Goal: Information Seeking & Learning: Compare options

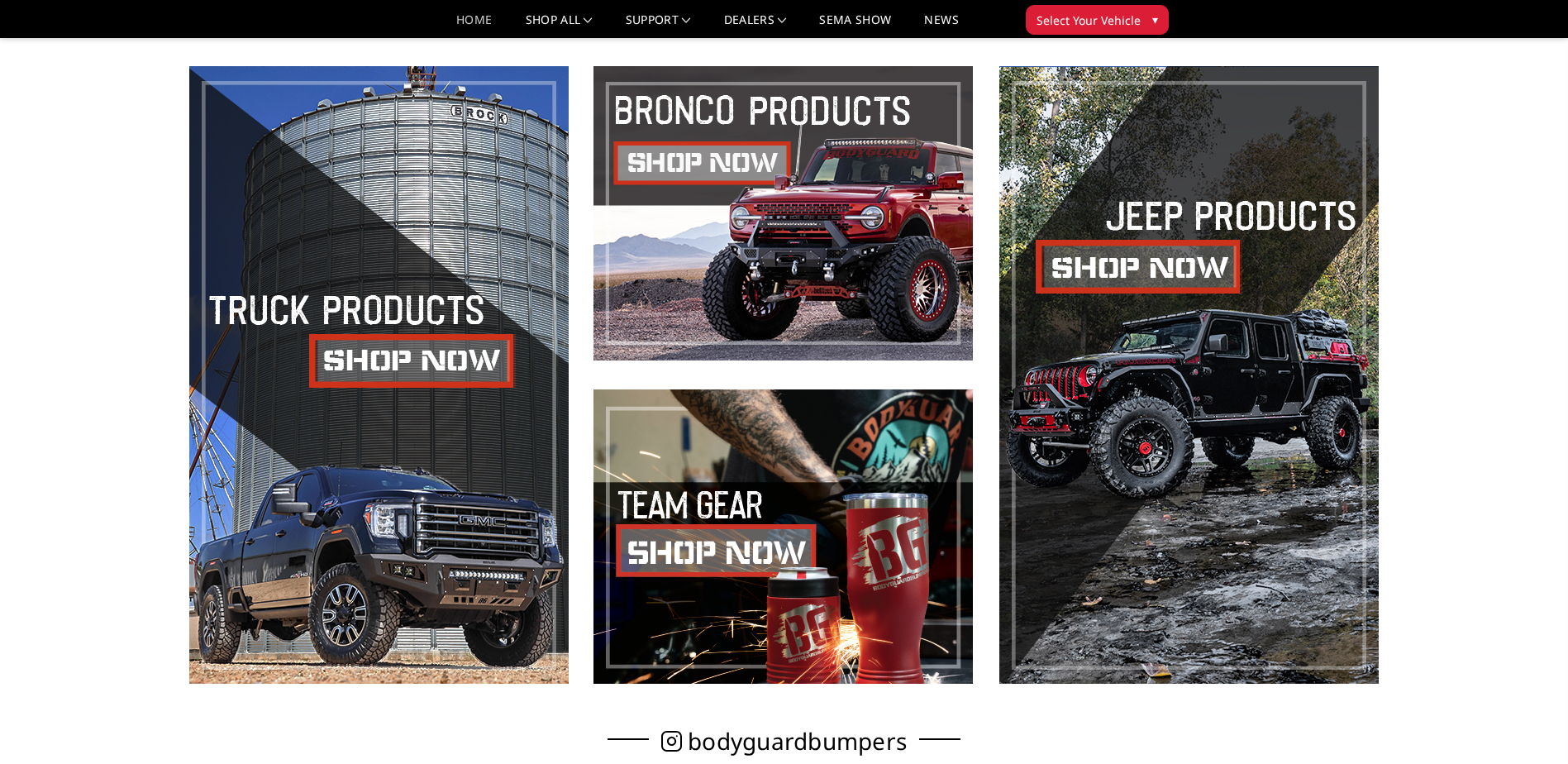
scroll to position [827, 0]
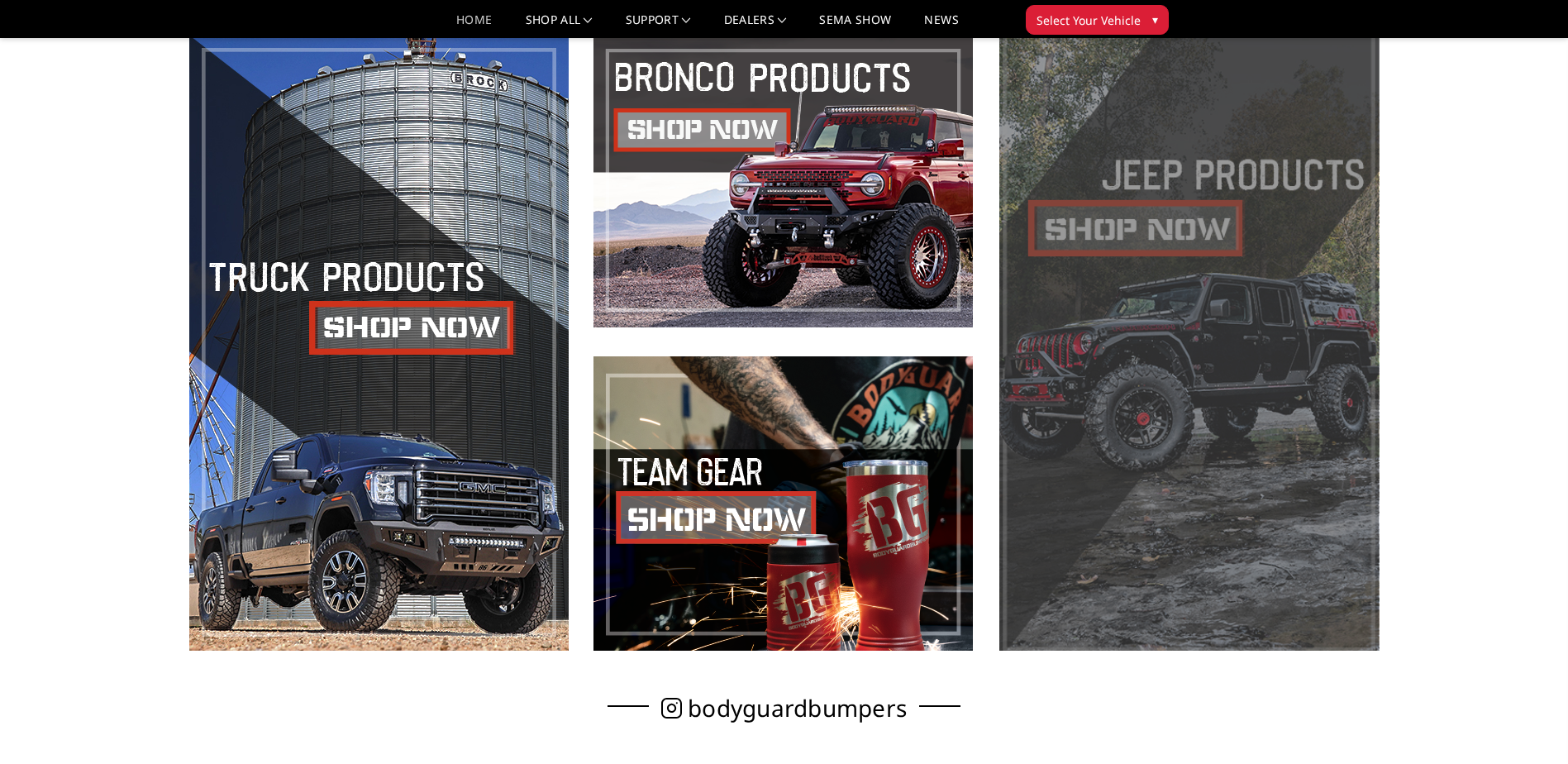
click at [1074, 224] on span at bounding box center [1189, 342] width 380 height 618
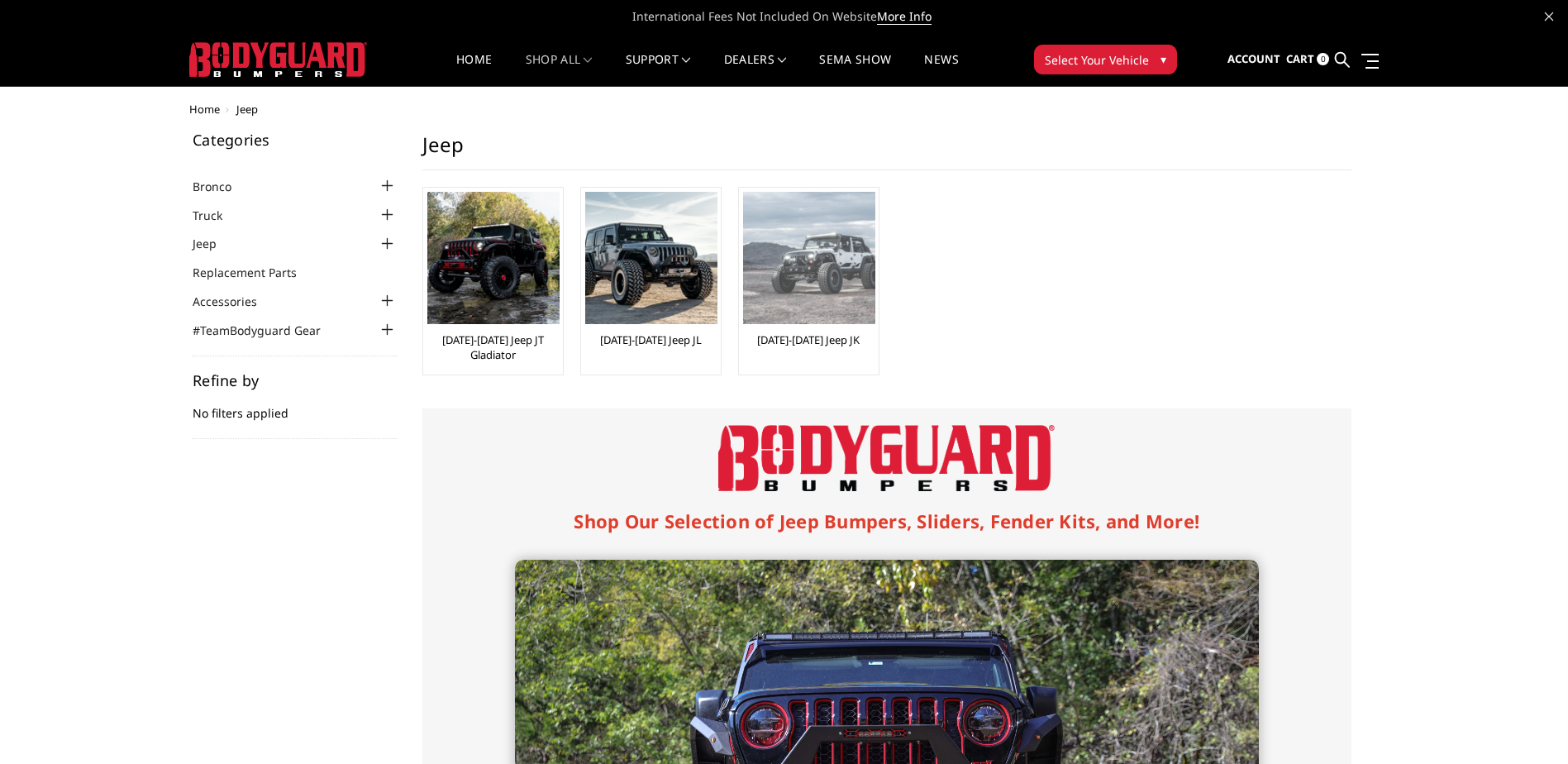
click at [803, 261] on img at bounding box center [809, 257] width 132 height 132
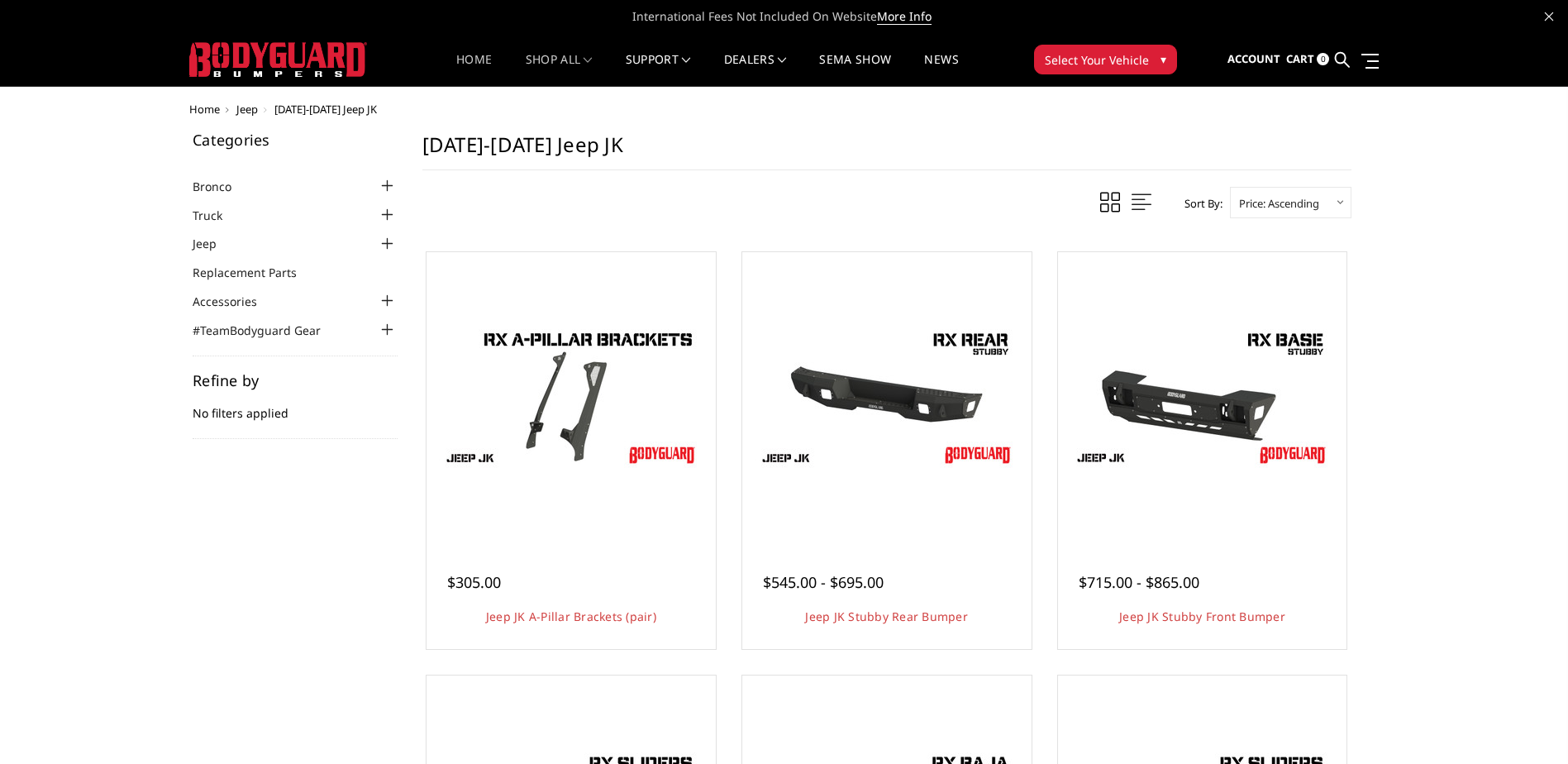
click at [462, 54] on link "Home" at bounding box center [474, 69] width 35 height 32
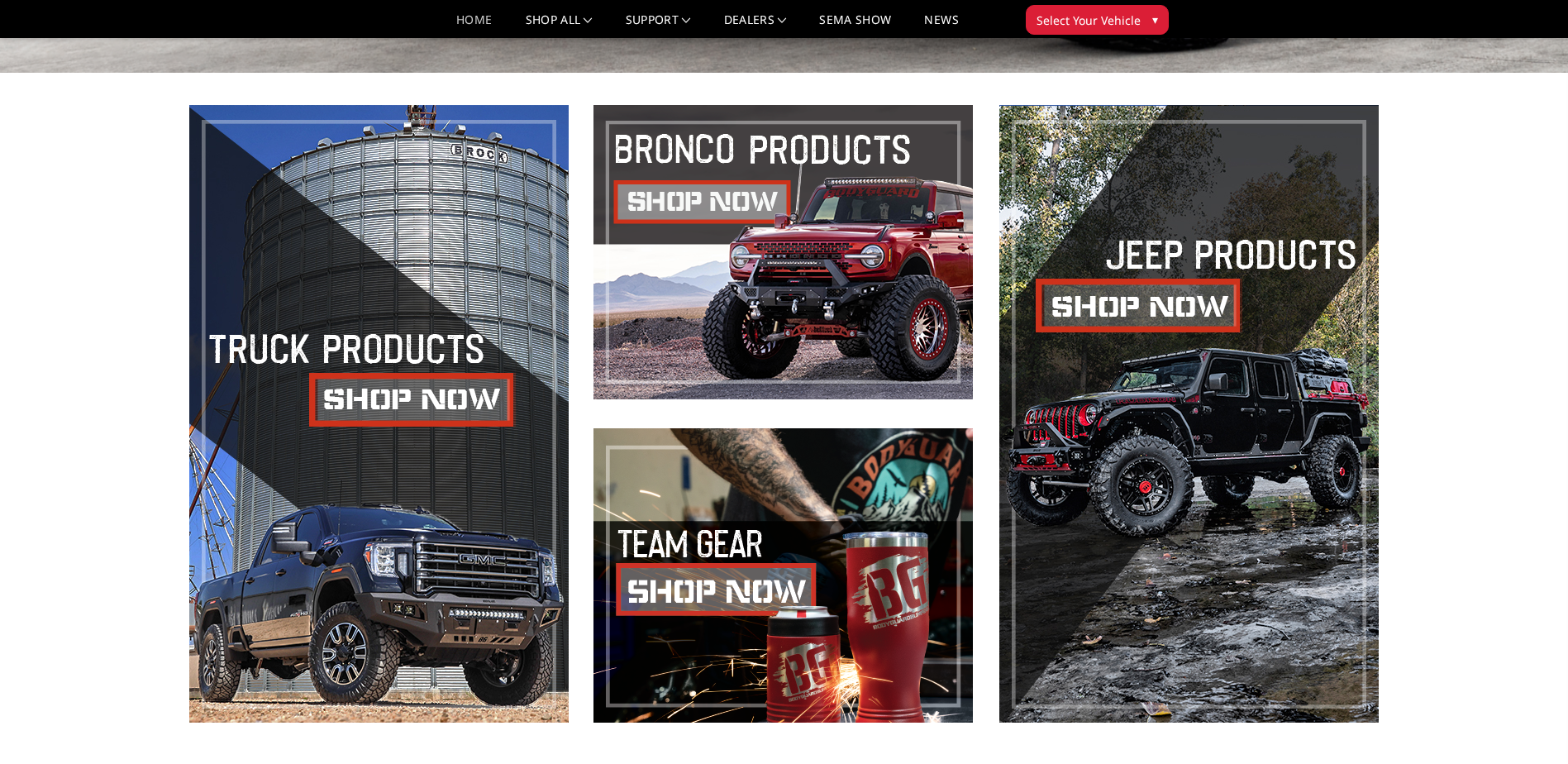
scroll to position [827, 0]
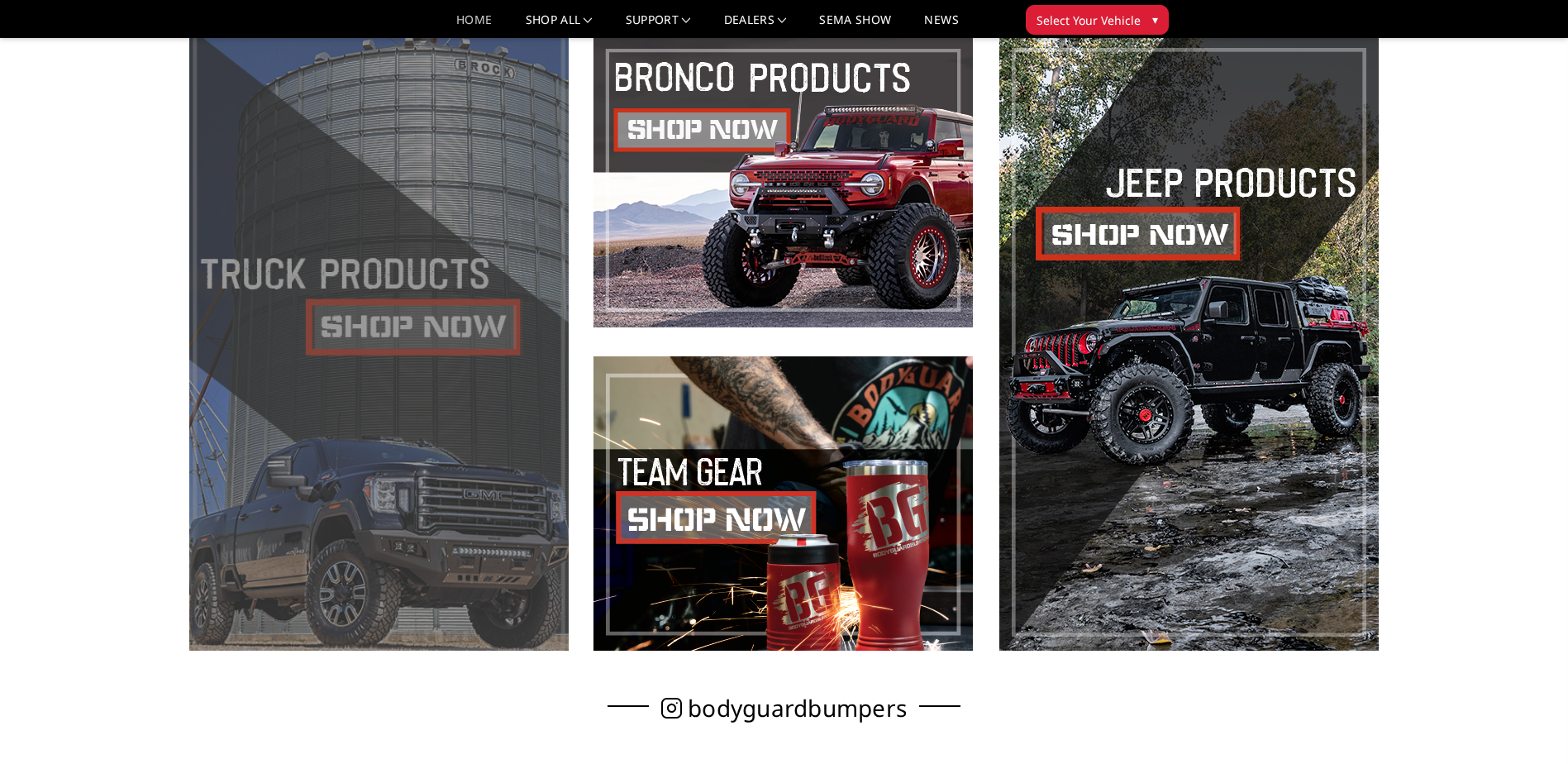
click at [405, 387] on span at bounding box center [379, 342] width 380 height 618
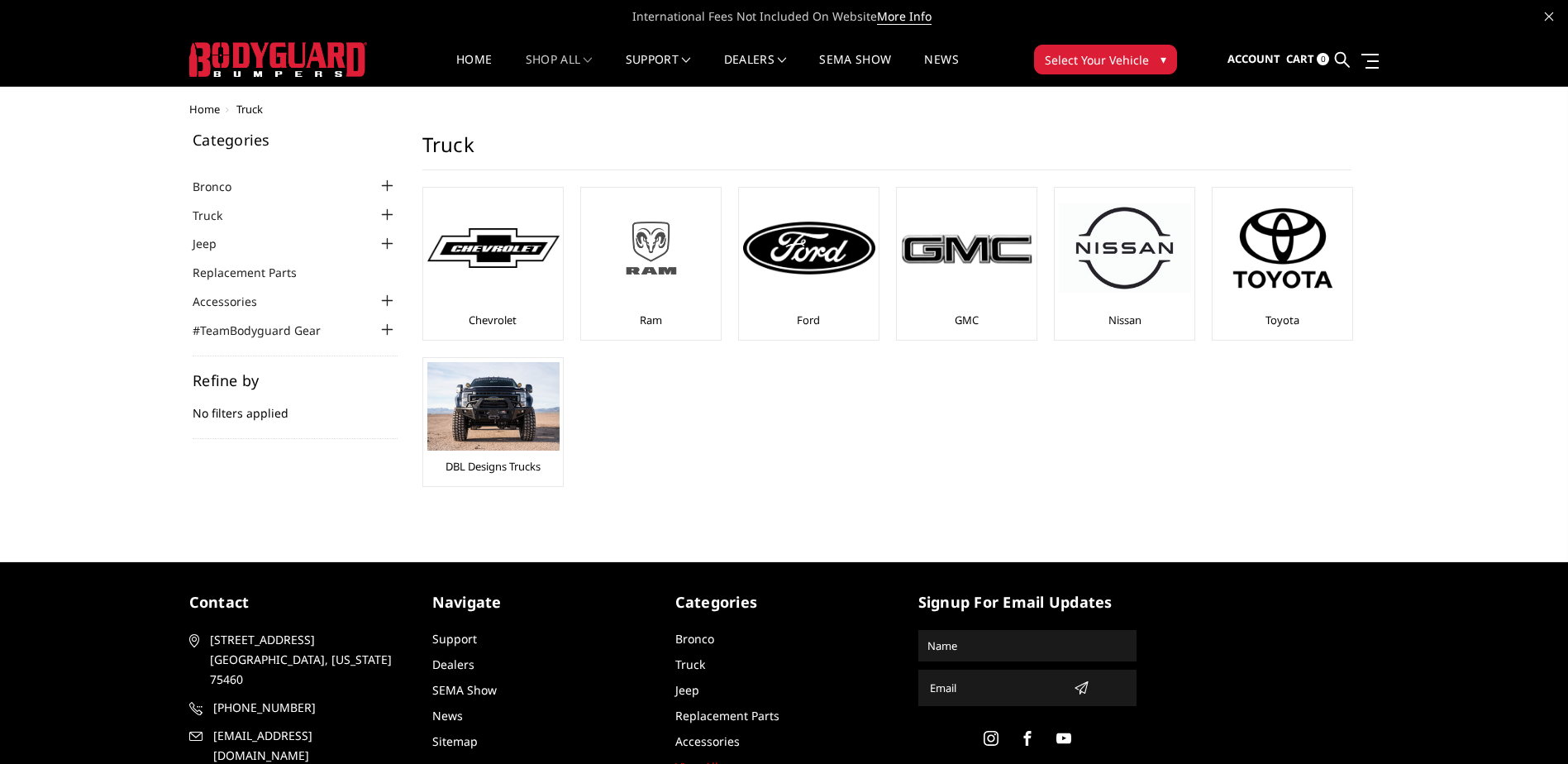
click at [668, 250] on img at bounding box center [651, 248] width 132 height 74
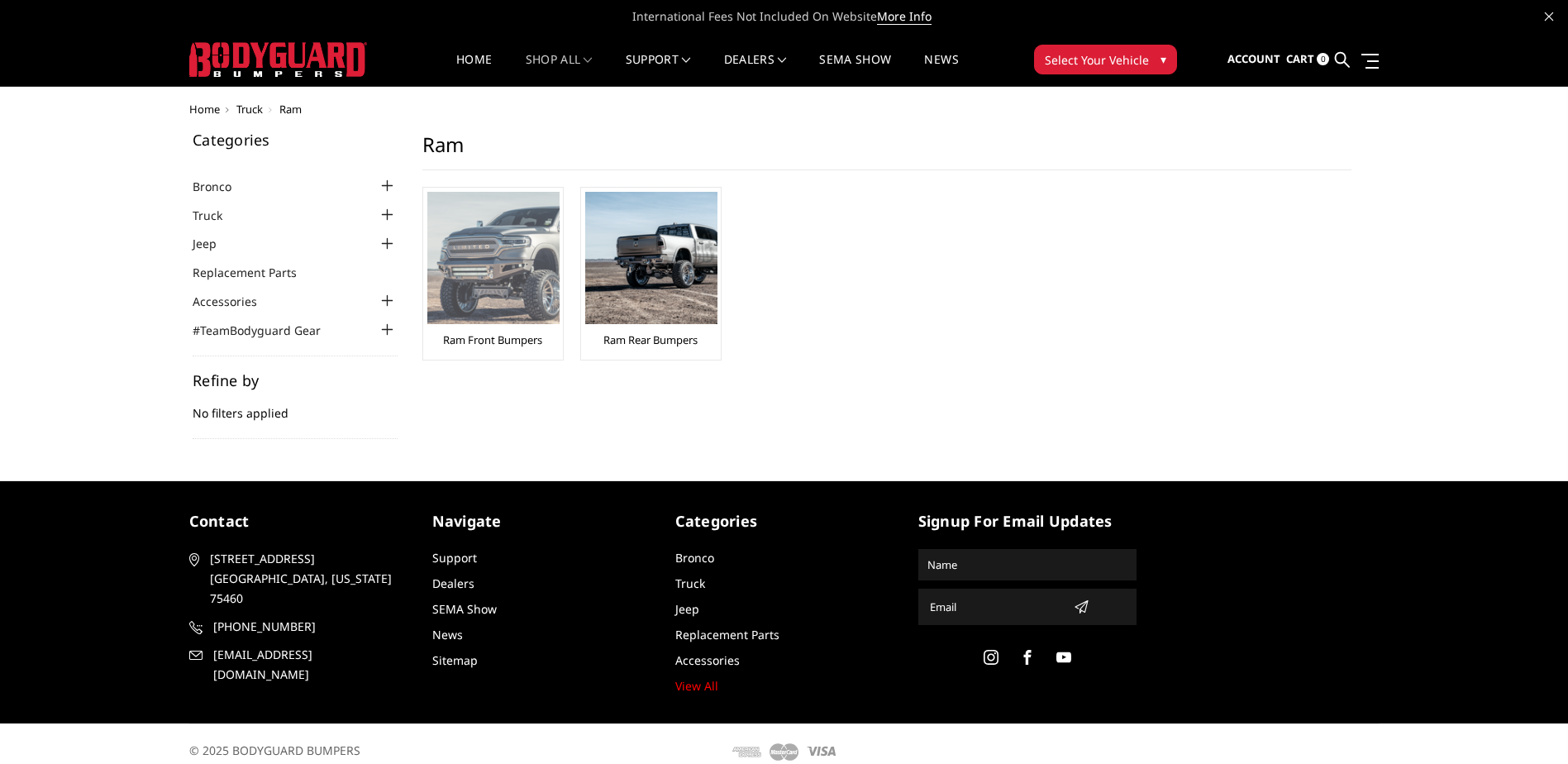
click at [494, 267] on img at bounding box center [493, 257] width 132 height 132
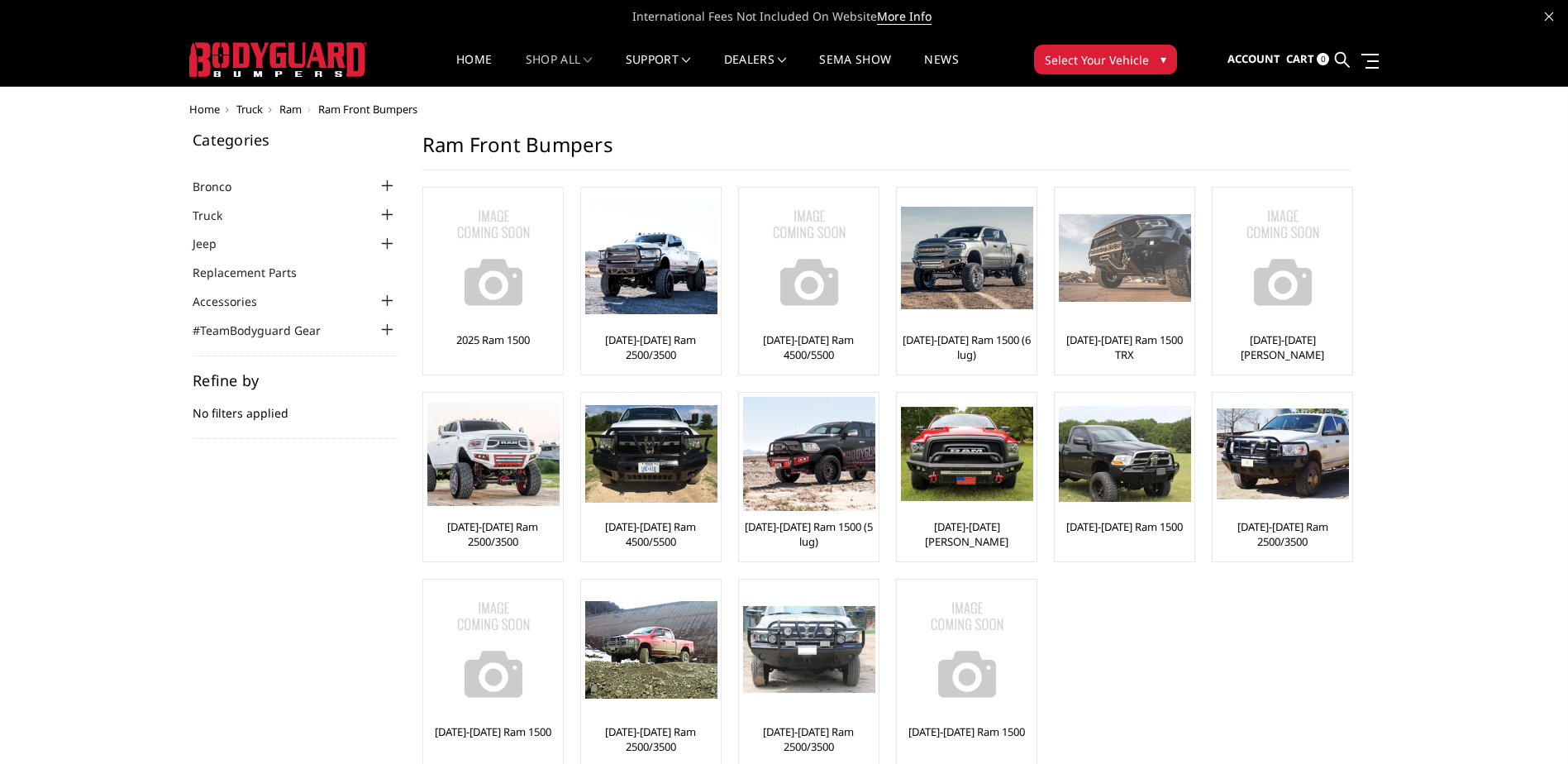
click at [1125, 247] on img at bounding box center [1124, 258] width 132 height 89
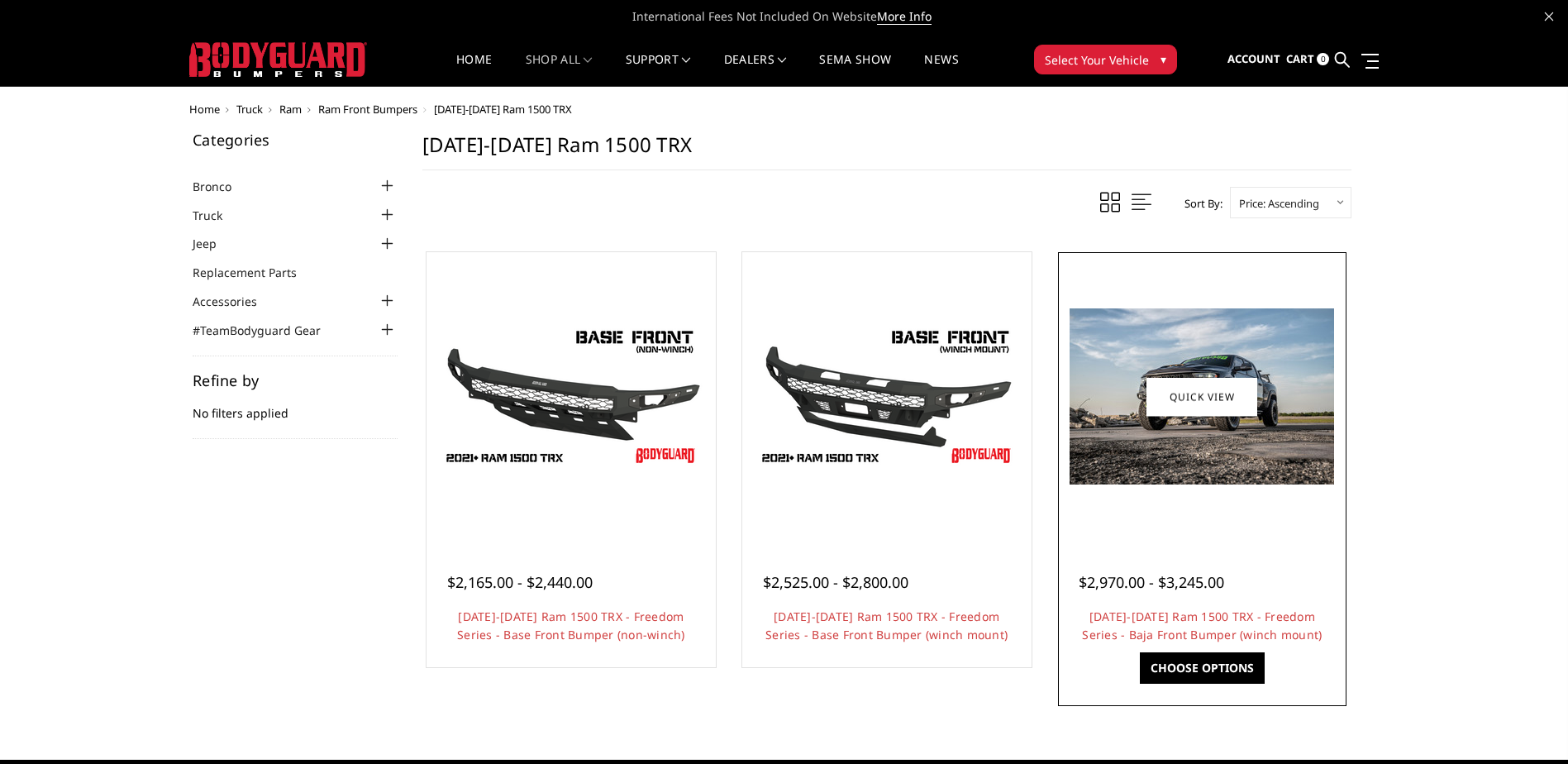
click at [1149, 360] on img at bounding box center [1202, 396] width 265 height 176
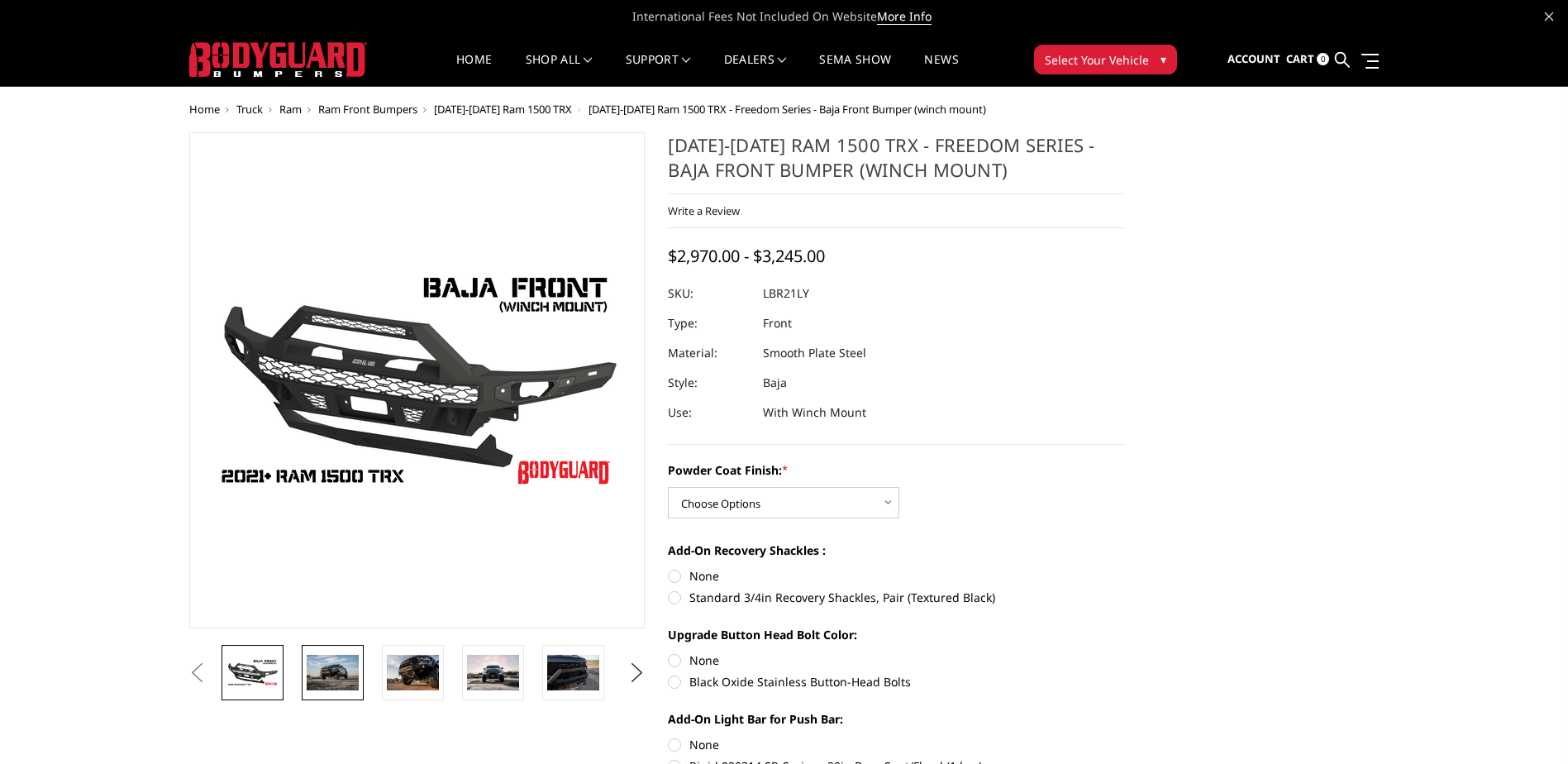
click at [337, 672] on img at bounding box center [332, 672] width 52 height 35
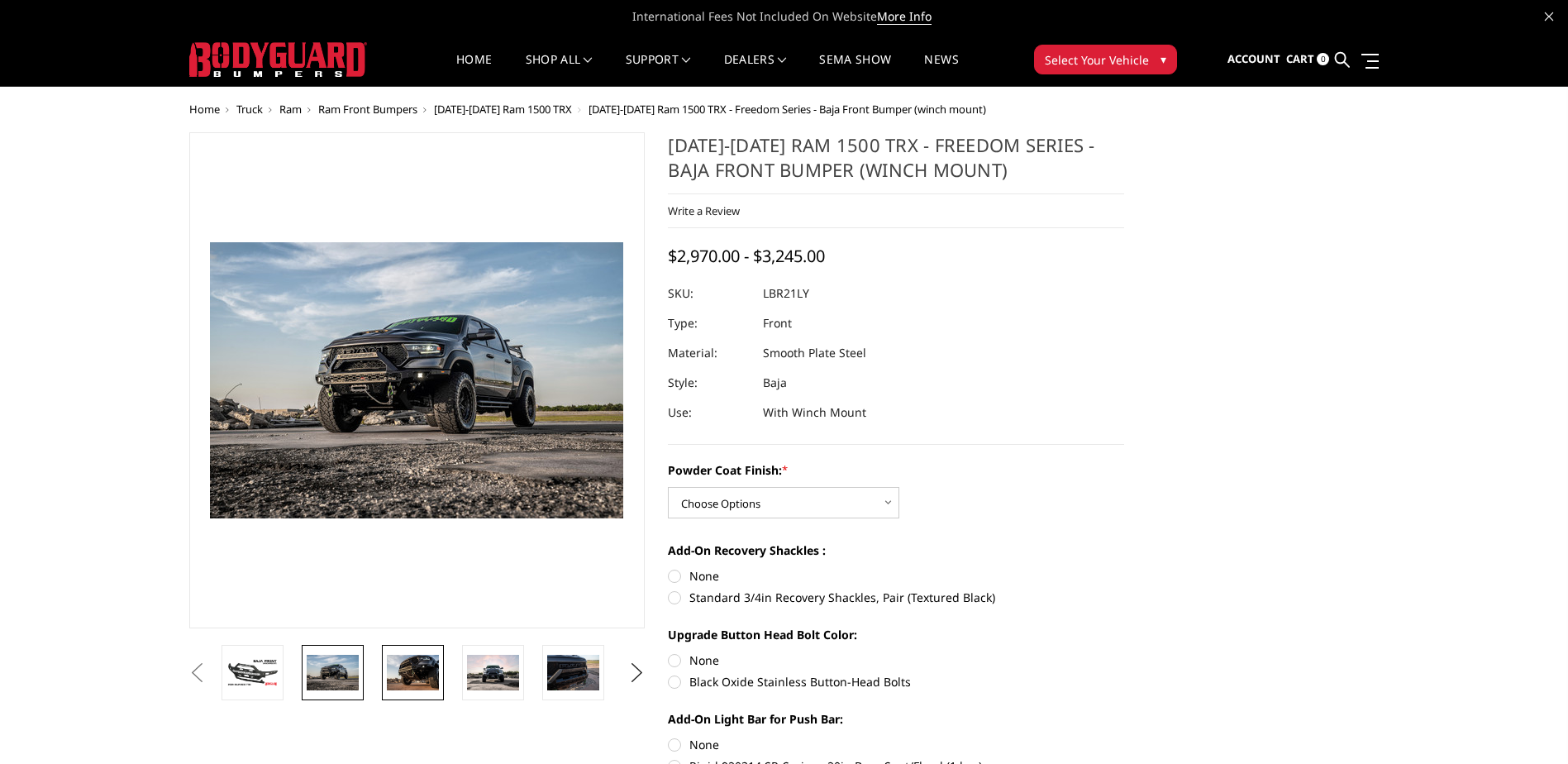
click at [408, 664] on img at bounding box center [412, 672] width 52 height 35
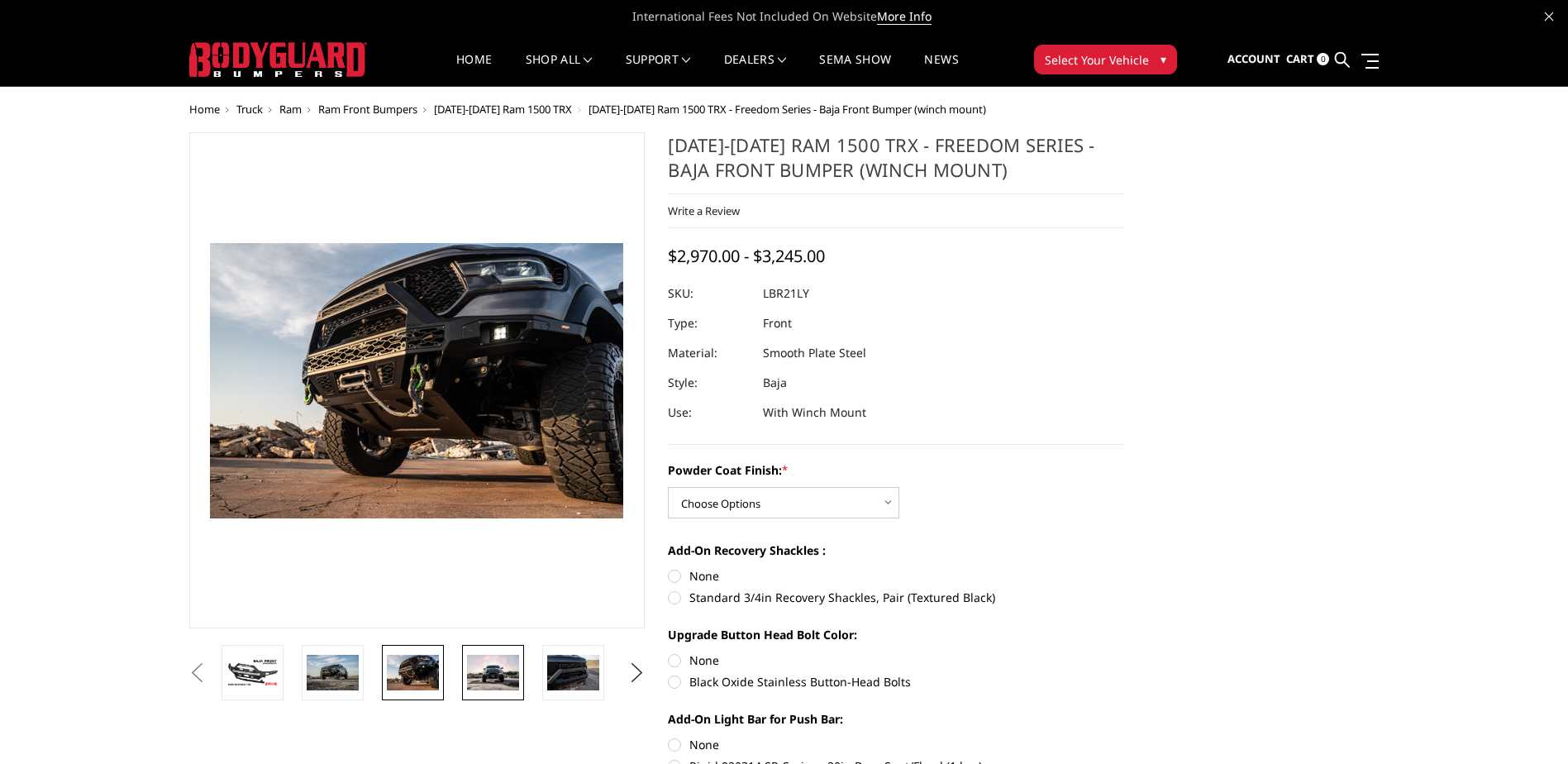
click at [489, 666] on img at bounding box center [493, 672] width 52 height 35
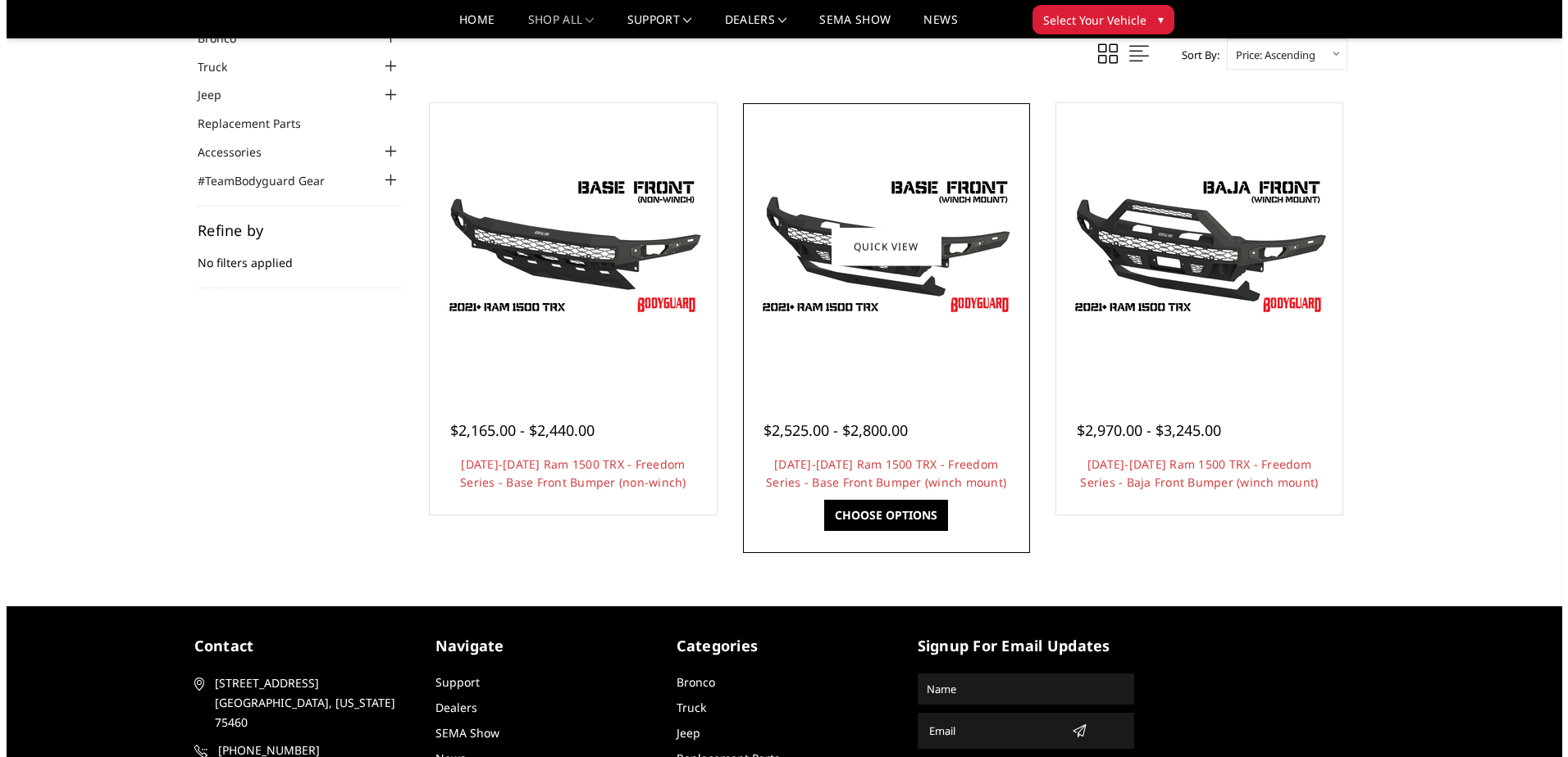
scroll to position [80, 0]
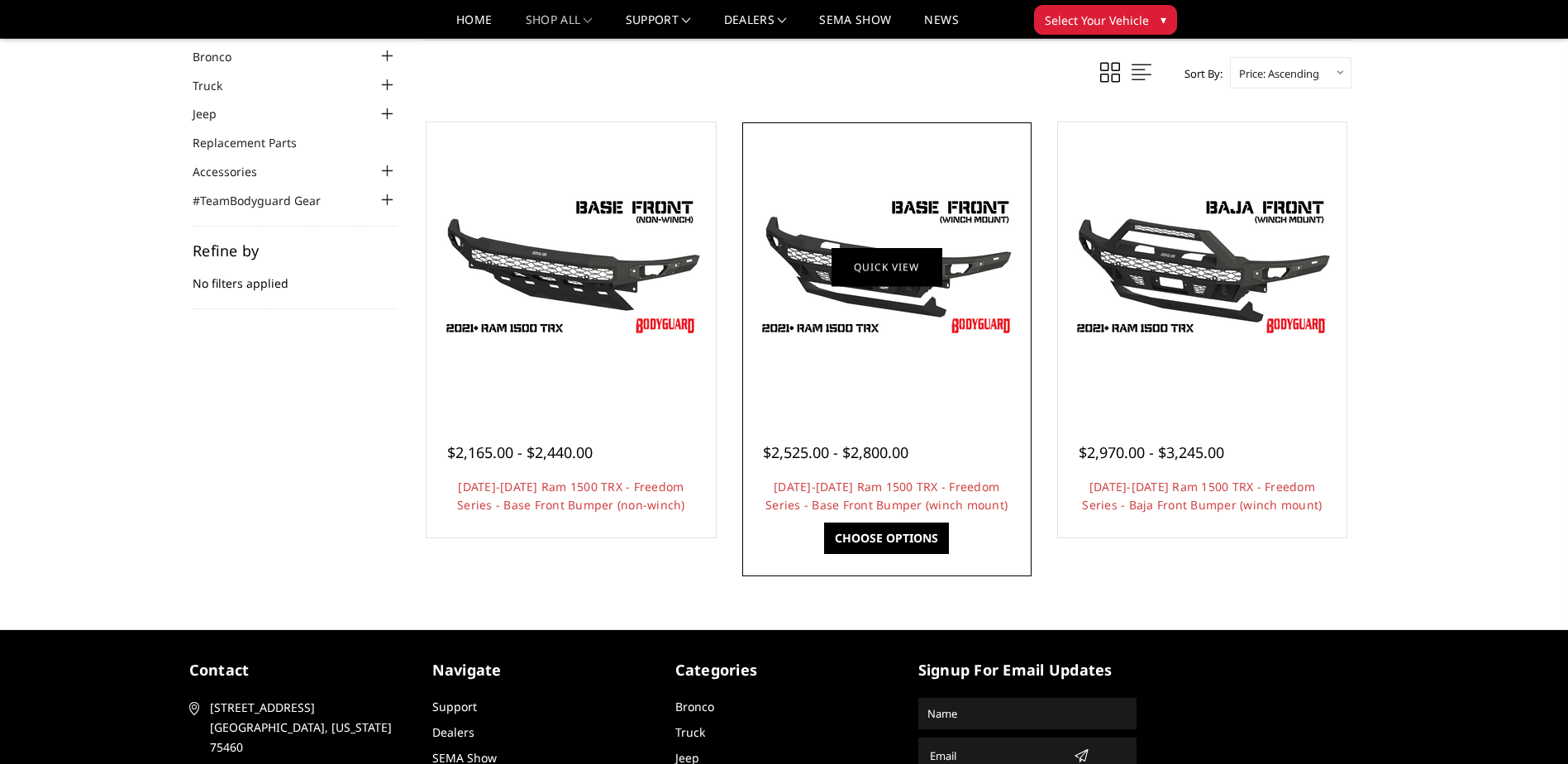
click at [854, 251] on link "Quick view" at bounding box center [887, 266] width 110 height 39
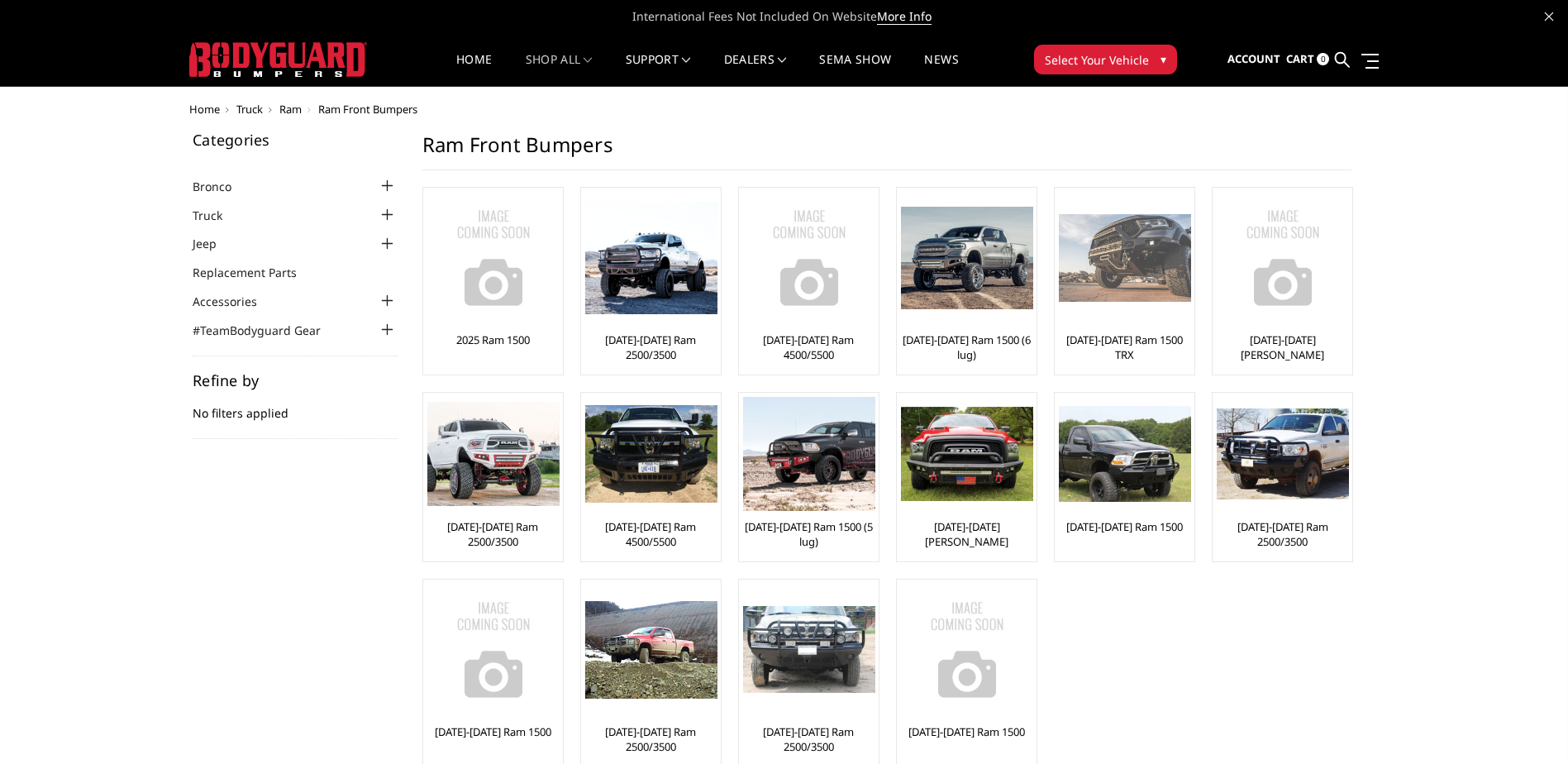
click at [1109, 253] on img at bounding box center [1124, 258] width 132 height 89
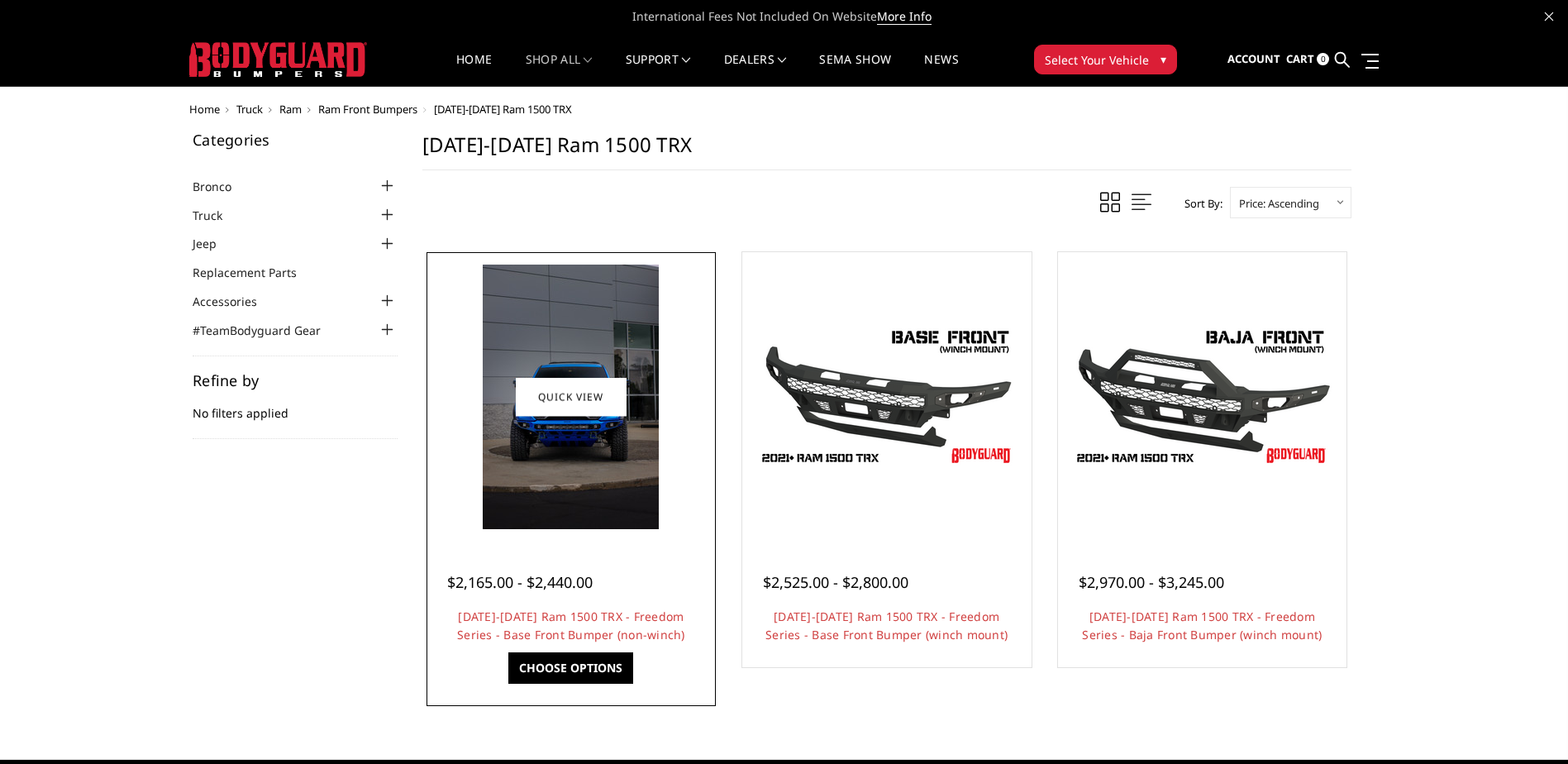
click at [554, 369] on img at bounding box center [570, 397] width 176 height 265
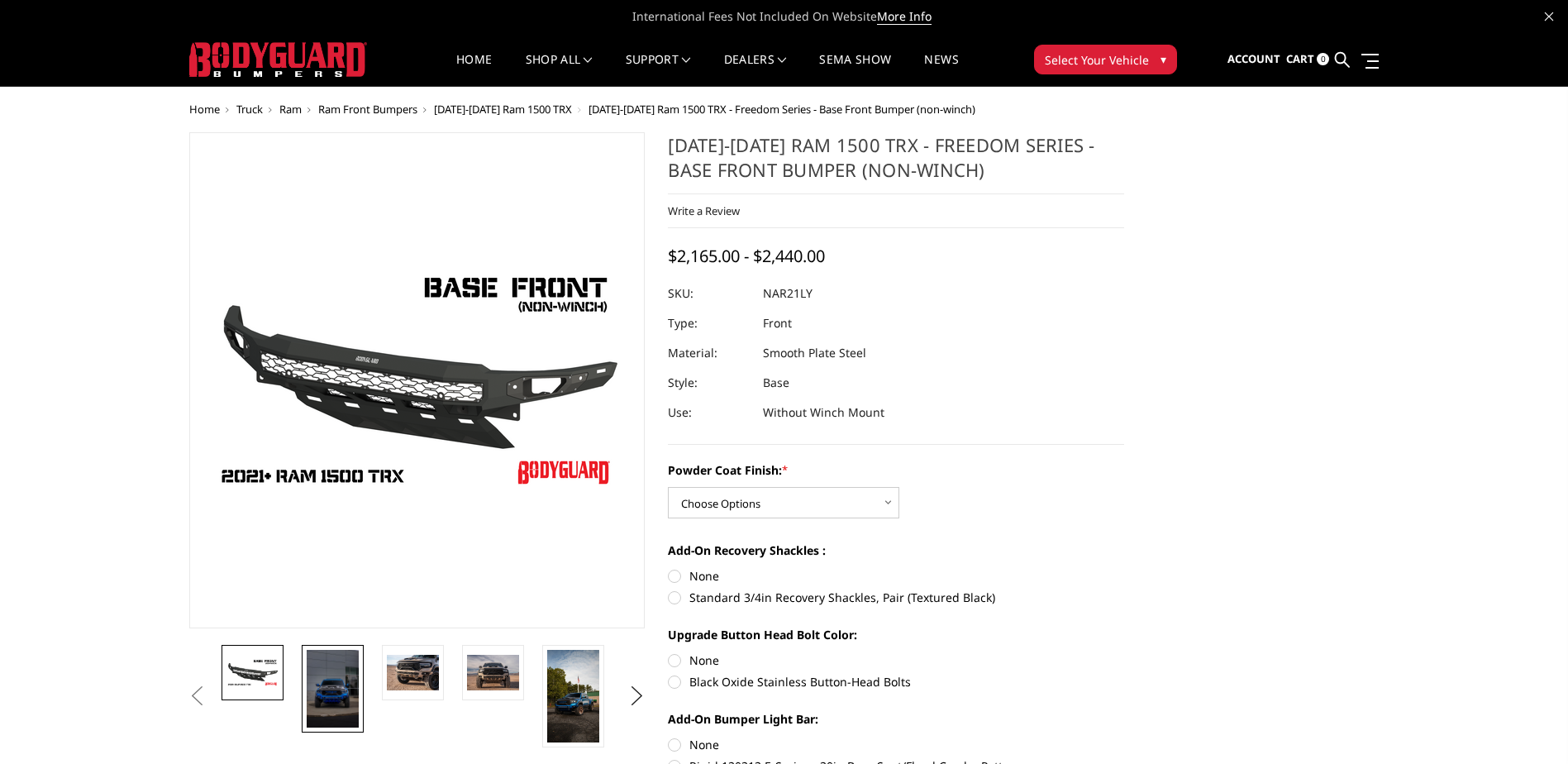
click at [328, 673] on img at bounding box center [332, 689] width 52 height 78
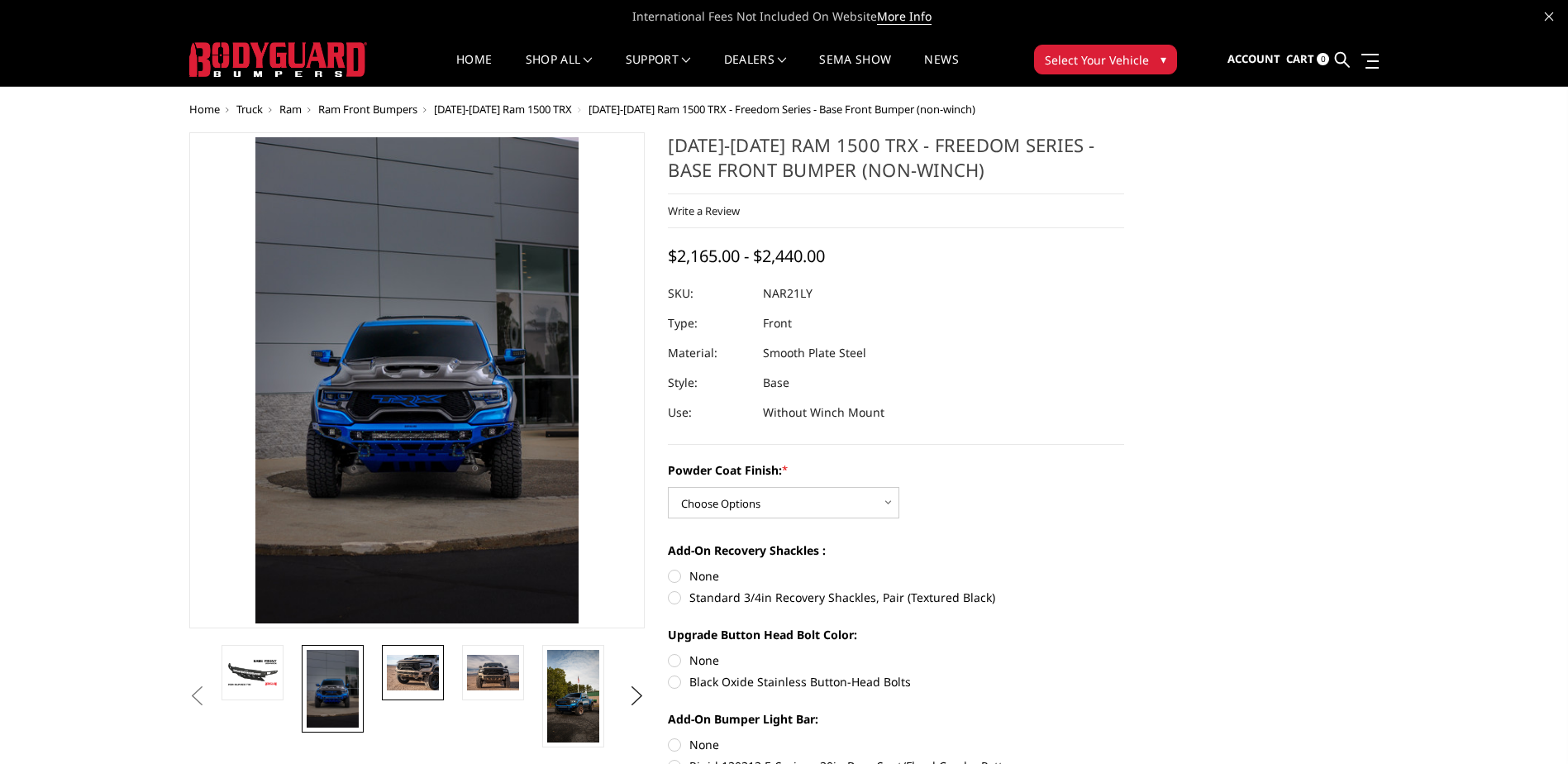
click at [414, 666] on img at bounding box center [412, 672] width 52 height 35
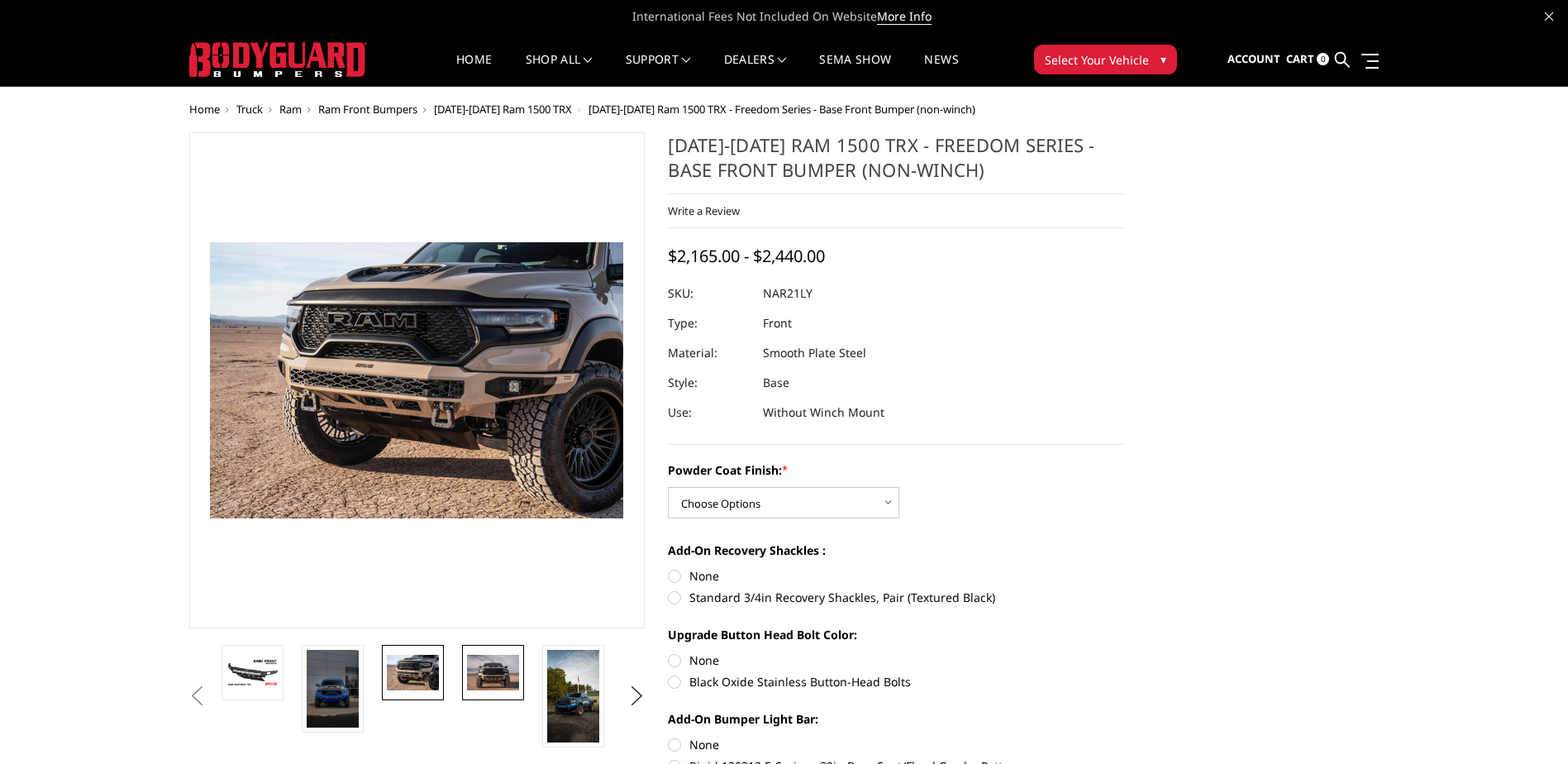
click at [494, 667] on img at bounding box center [493, 672] width 52 height 35
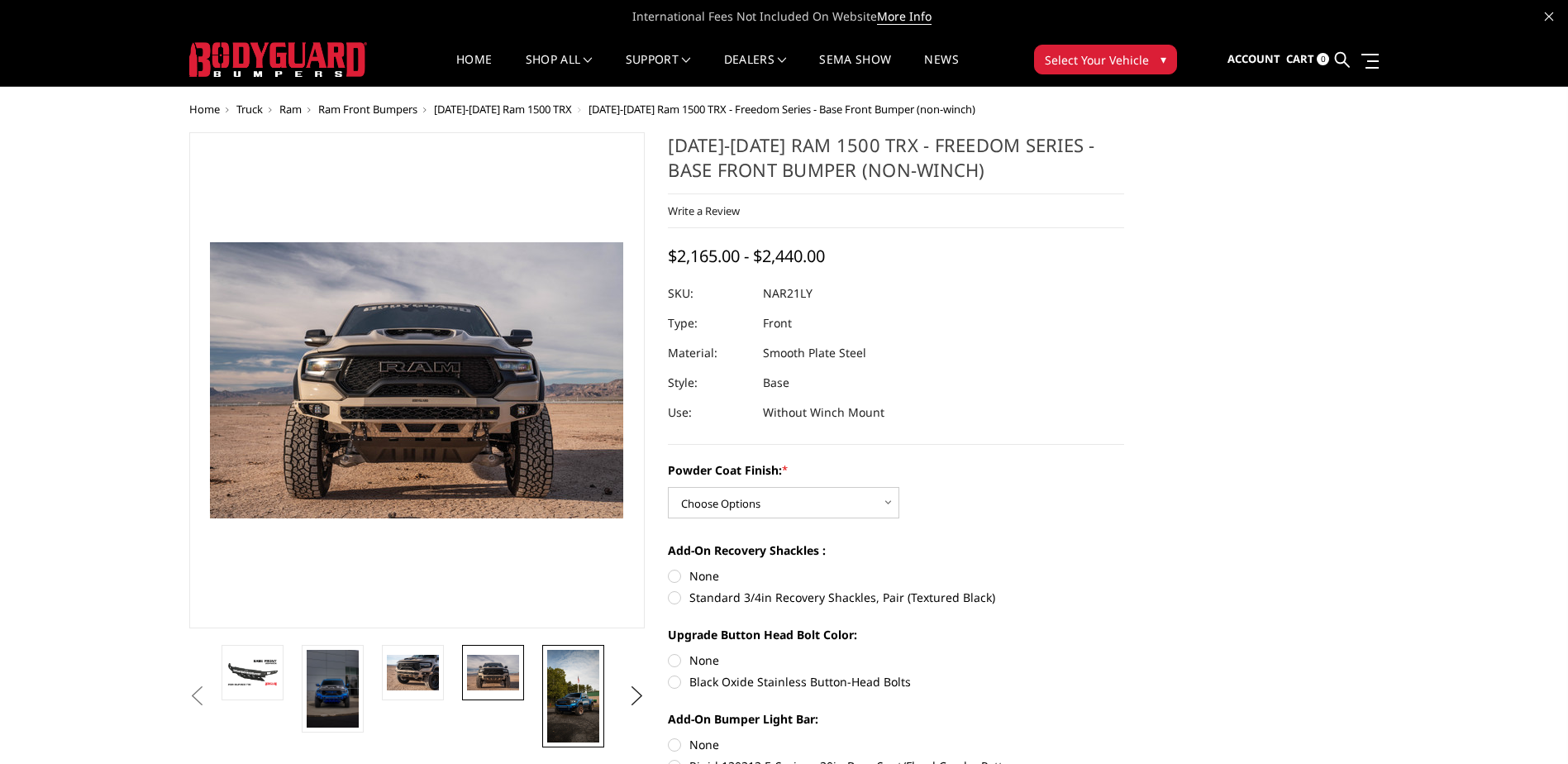
click at [582, 690] on img at bounding box center [573, 696] width 52 height 92
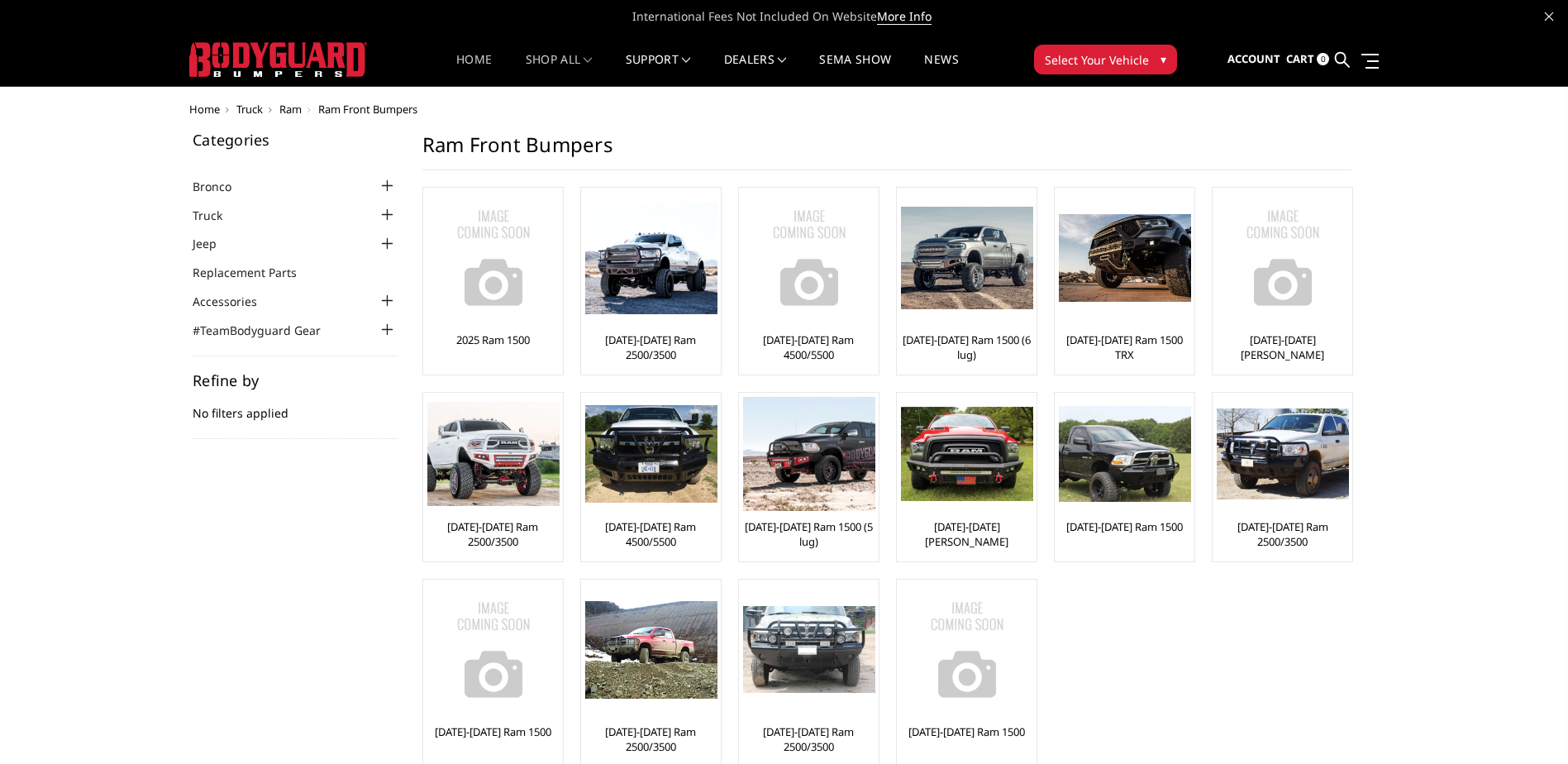
click at [462, 59] on link "Home" at bounding box center [474, 69] width 35 height 32
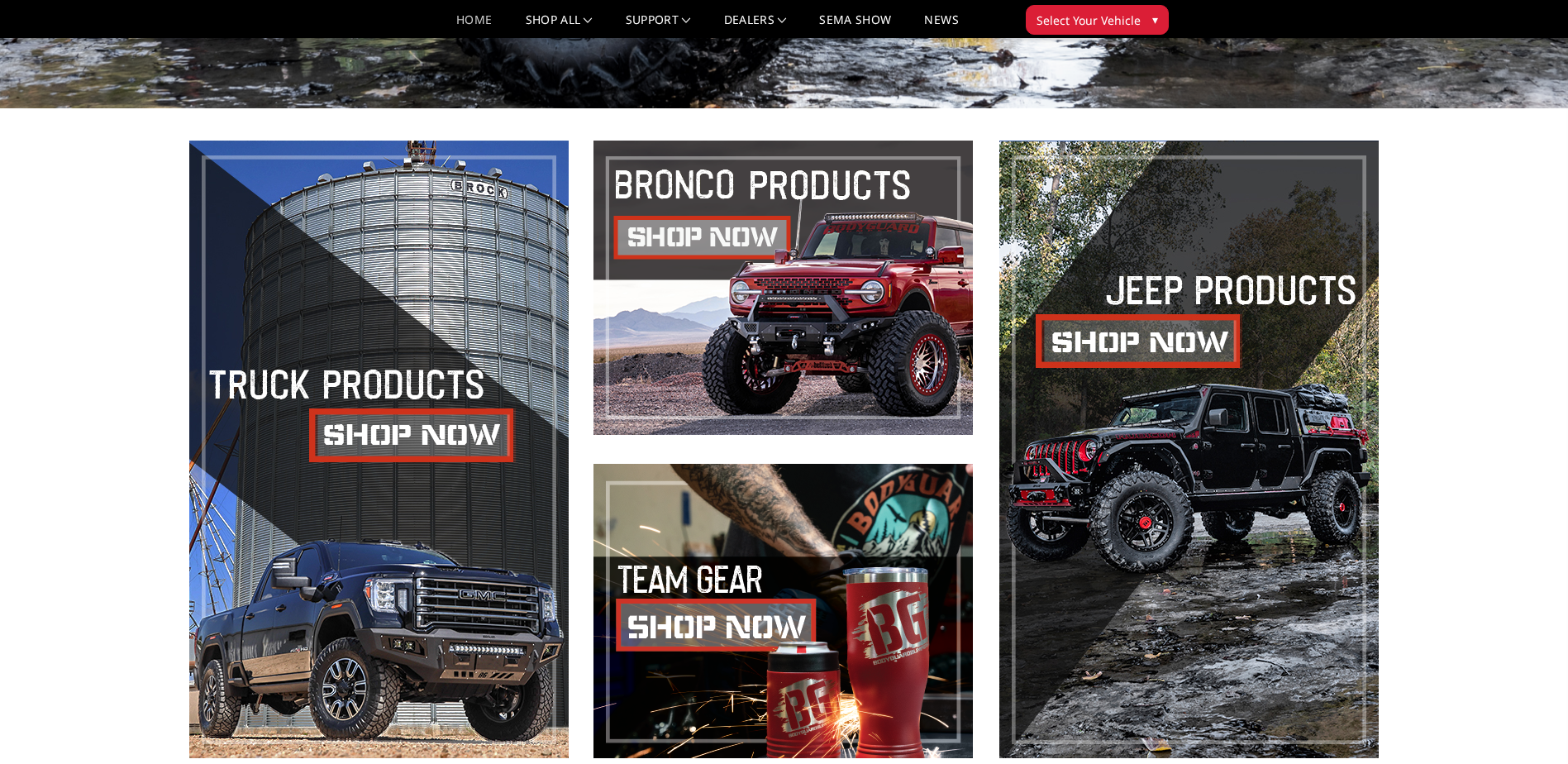
scroll to position [572, 0]
